Goal: Find contact information: Find contact information

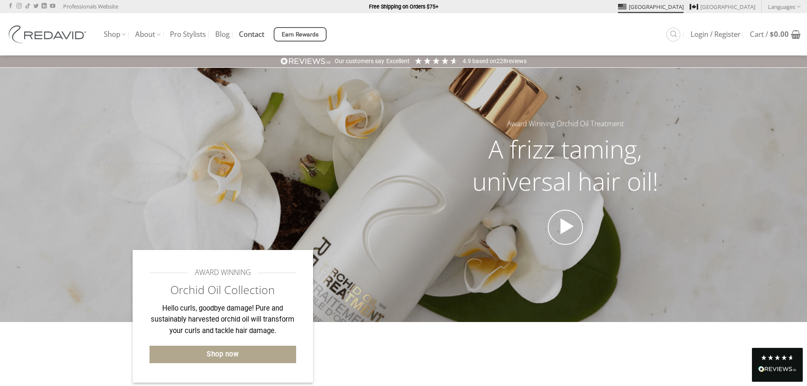
click at [256, 33] on link "Contact" at bounding box center [251, 34] width 25 height 15
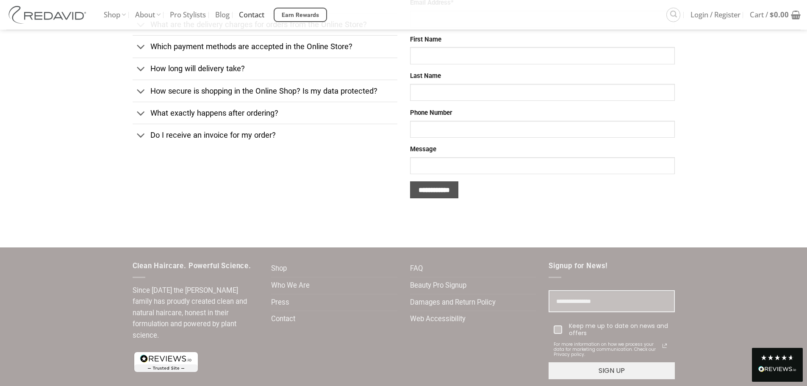
scroll to position [339, 0]
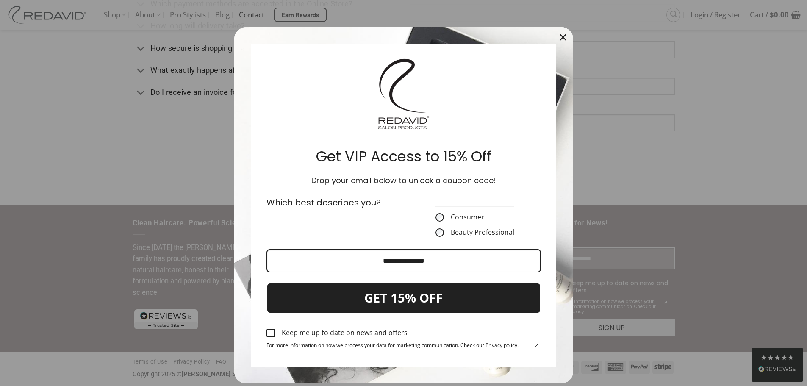
drag, startPoint x: 556, startPoint y: 36, endPoint x: 554, endPoint y: 44, distance: 7.9
click at [556, 36] on div "Close" at bounding box center [563, 37] width 14 height 14
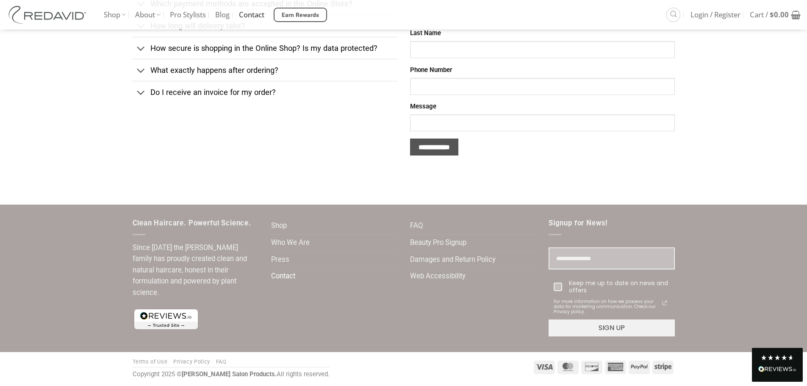
click at [285, 278] on link "Contact" at bounding box center [283, 276] width 24 height 17
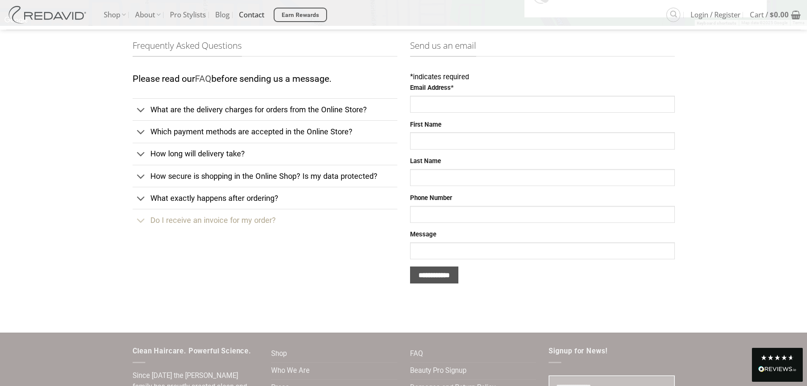
scroll to position [212, 0]
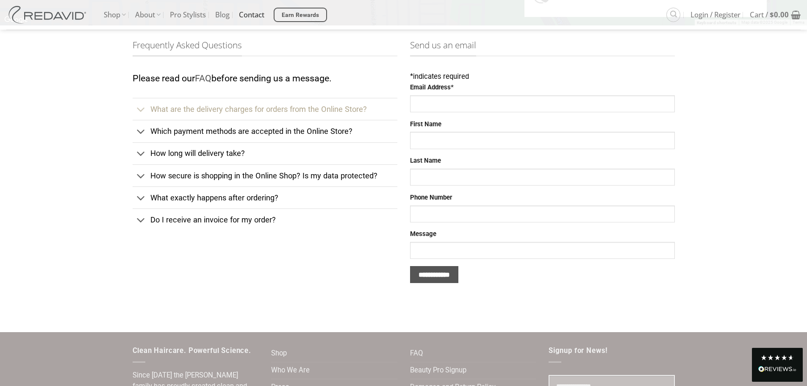
click at [238, 112] on span "What are the delivery charges for orders from the Online Store?" at bounding box center [258, 109] width 216 height 9
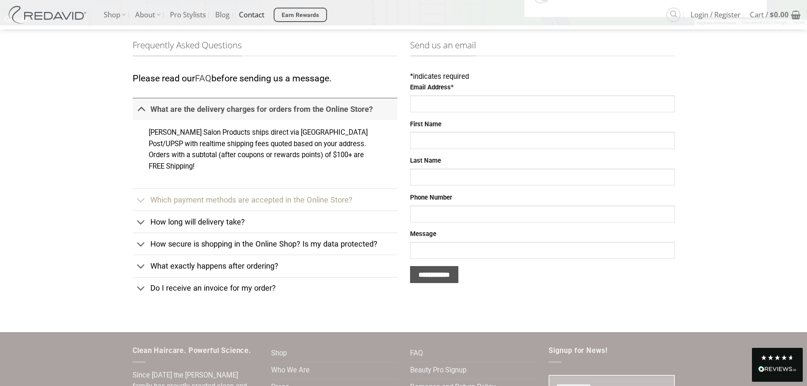
click at [212, 208] on link "Which payment methods are accepted in the Online Store?" at bounding box center [265, 200] width 265 height 22
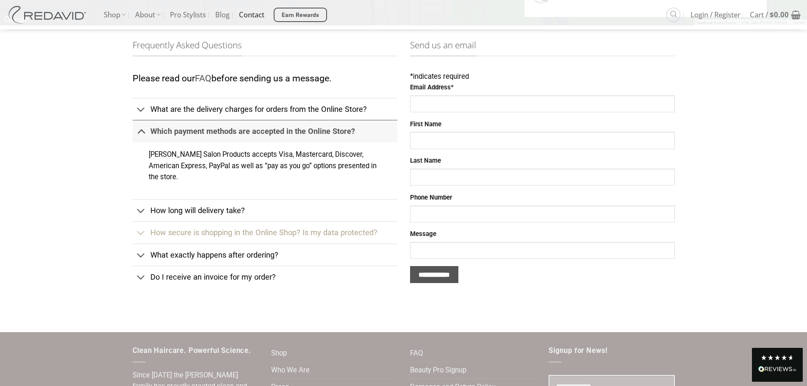
click at [218, 221] on link "How secure is shopping in the Online Shop? Is my data protected?" at bounding box center [265, 232] width 265 height 22
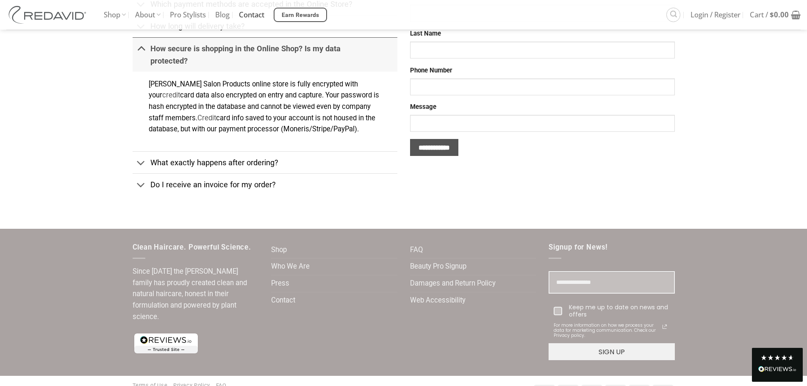
scroll to position [431, 0]
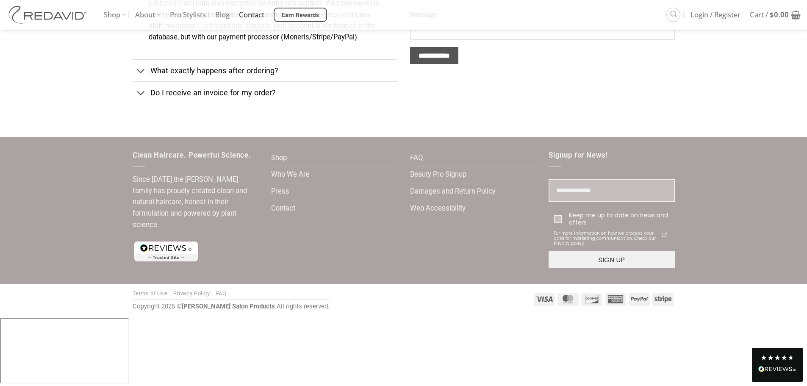
drag, startPoint x: 85, startPoint y: 615, endPoint x: 51, endPoint y: 620, distance: 34.7
drag, startPoint x: 92, startPoint y: 619, endPoint x: 49, endPoint y: 621, distance: 42.9
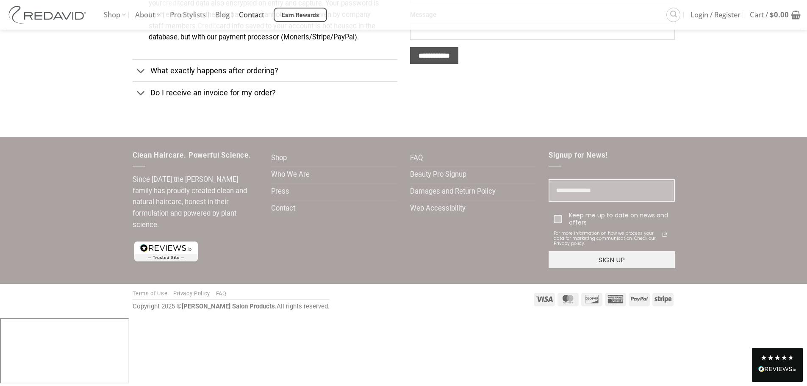
copy div "@redavidhair.com"
